Goal: Navigation & Orientation: Find specific page/section

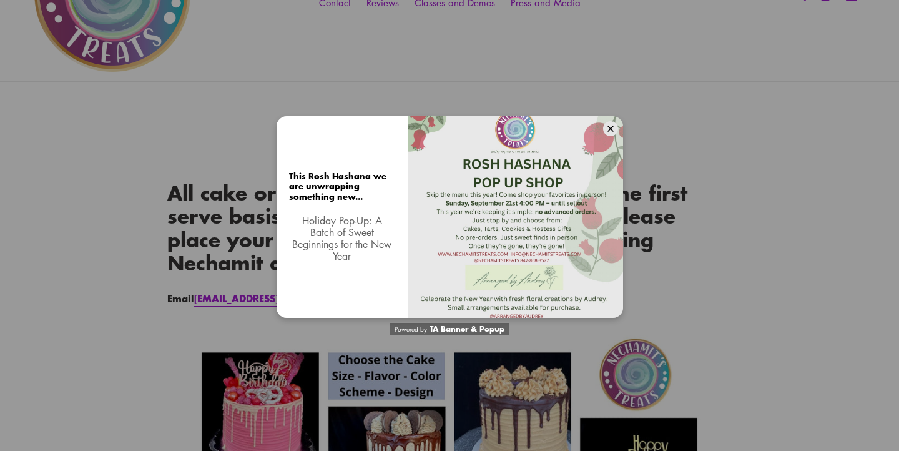
scroll to position [126, 0]
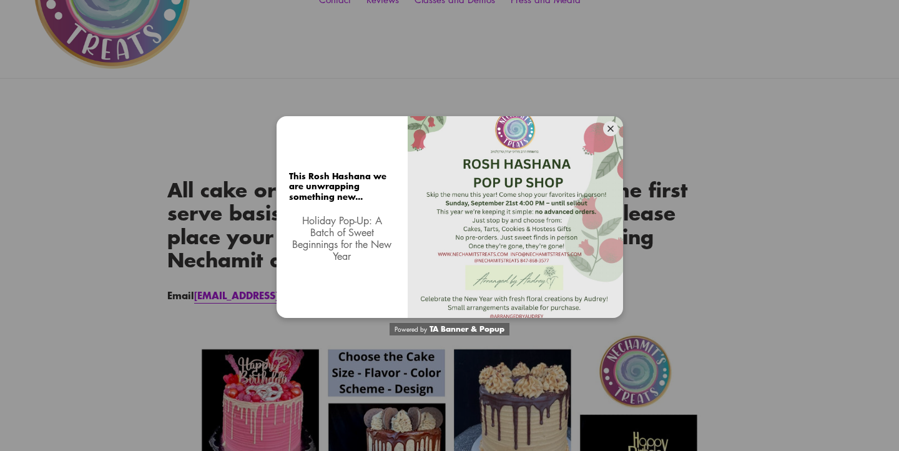
click at [611, 132] on button at bounding box center [610, 128] width 15 height 15
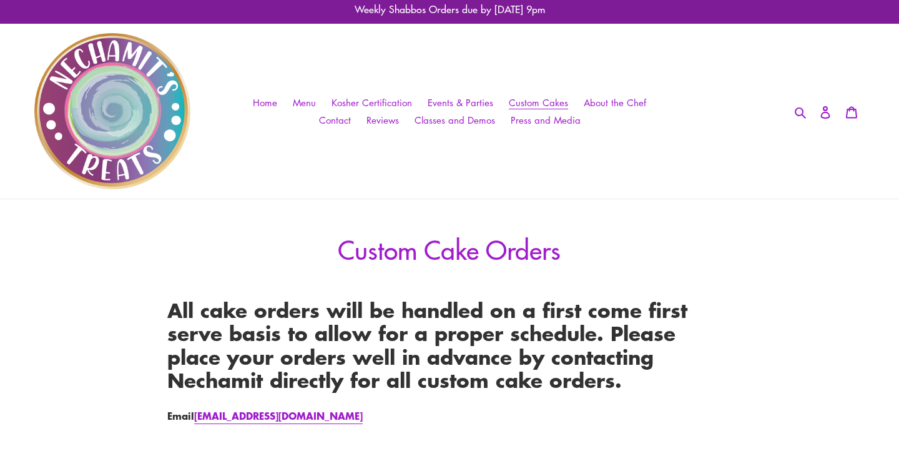
scroll to position [0, 0]
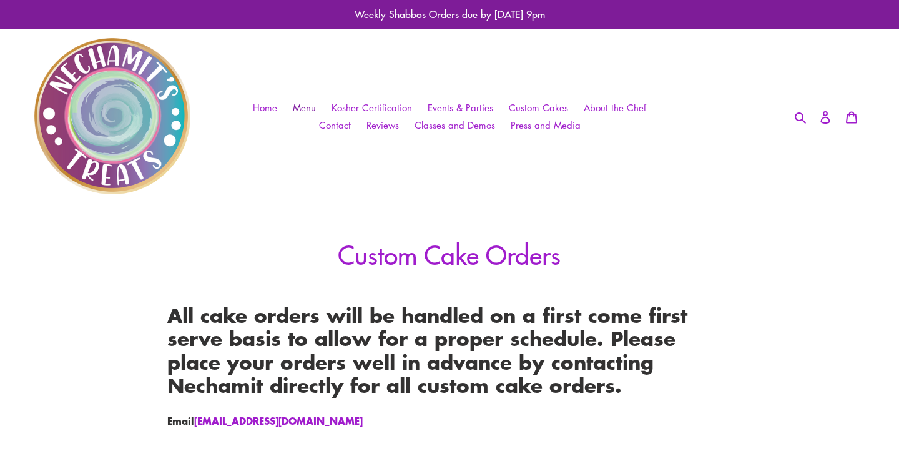
click at [312, 107] on span "Menu" at bounding box center [304, 107] width 23 height 13
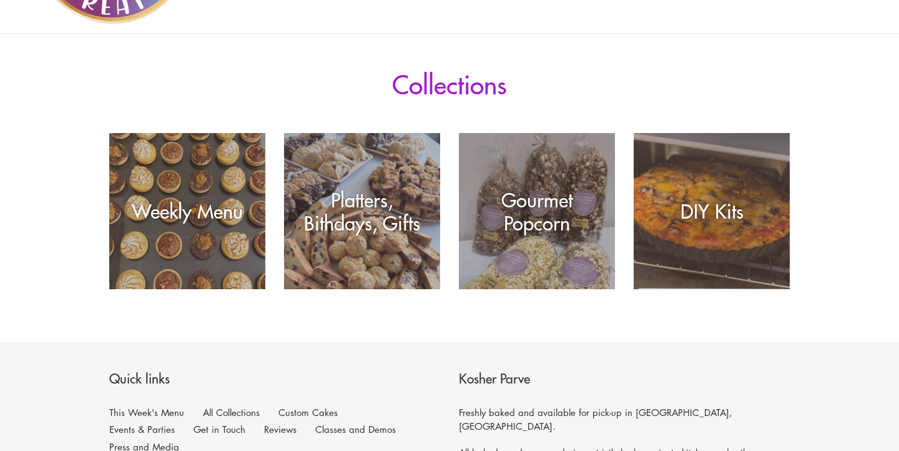
scroll to position [172, 0]
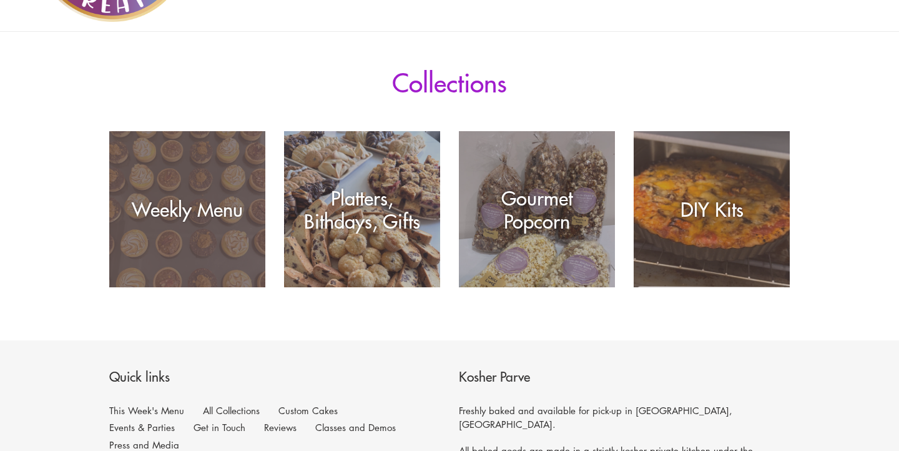
click at [207, 212] on div "Weekly Menu" at bounding box center [187, 209] width 156 height 23
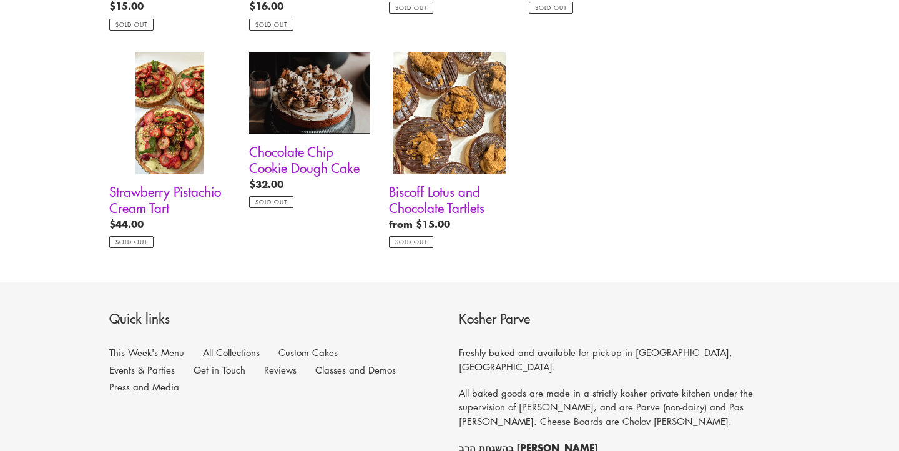
scroll to position [1099, 0]
